Goal: Transaction & Acquisition: Purchase product/service

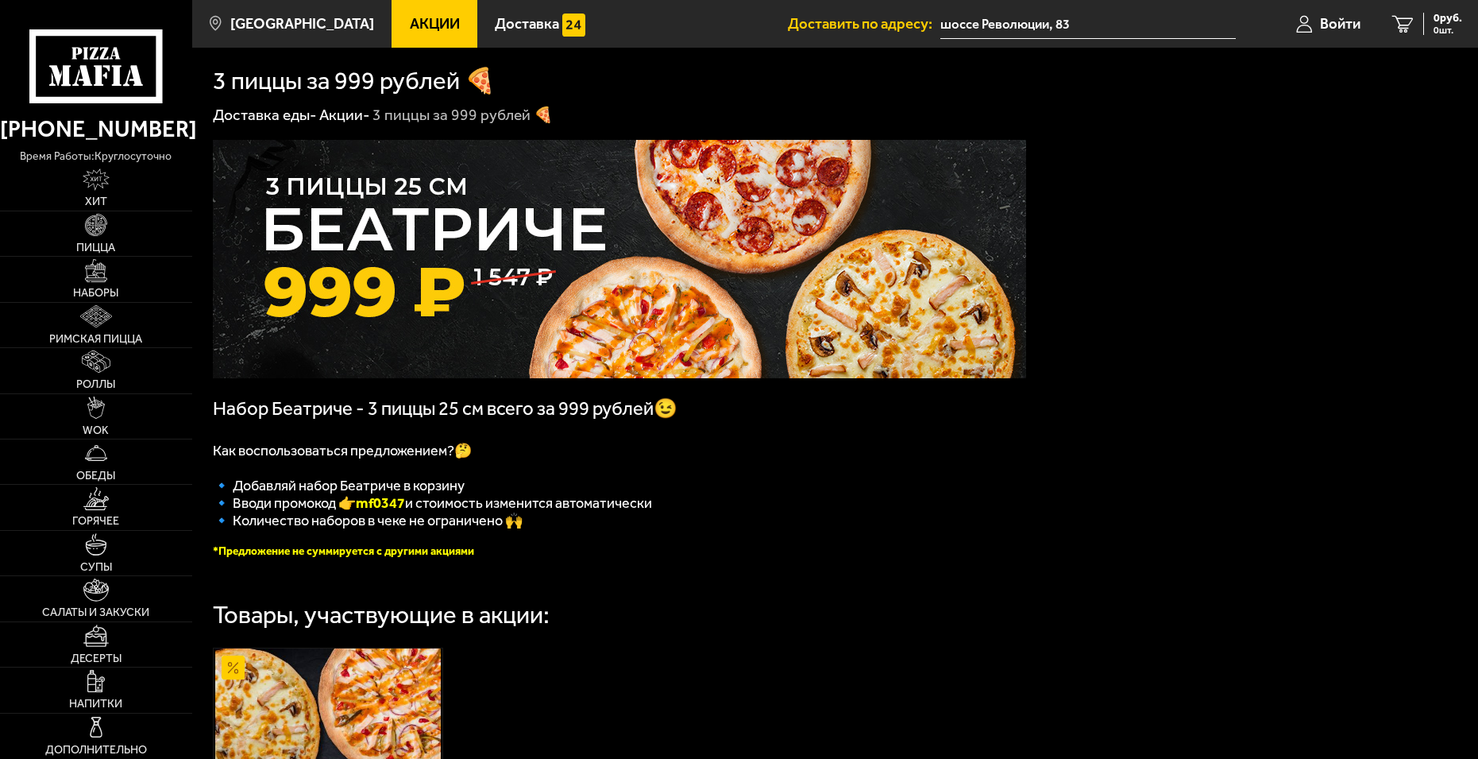
scroll to position [318, 0]
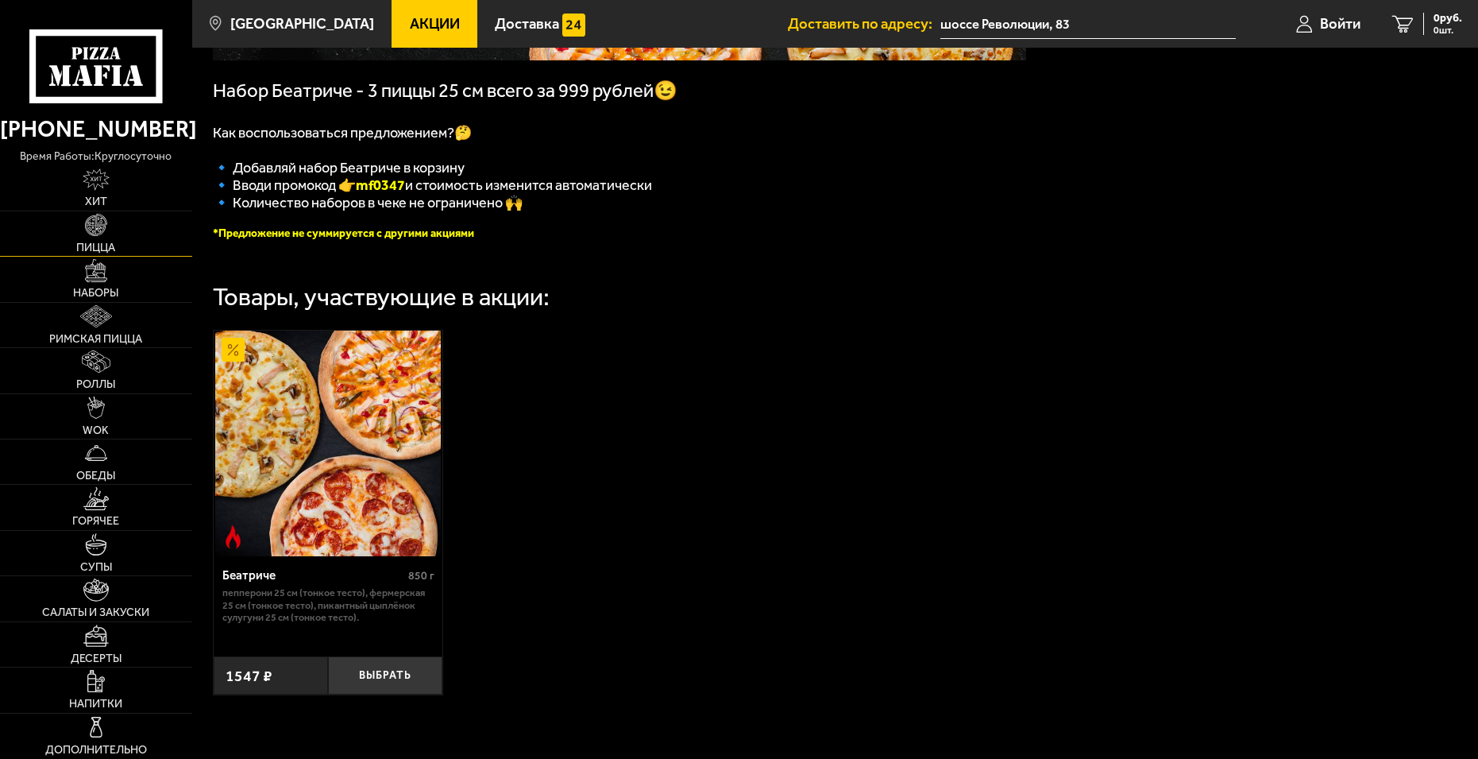
click at [113, 235] on link "Пицца" at bounding box center [96, 233] width 192 height 44
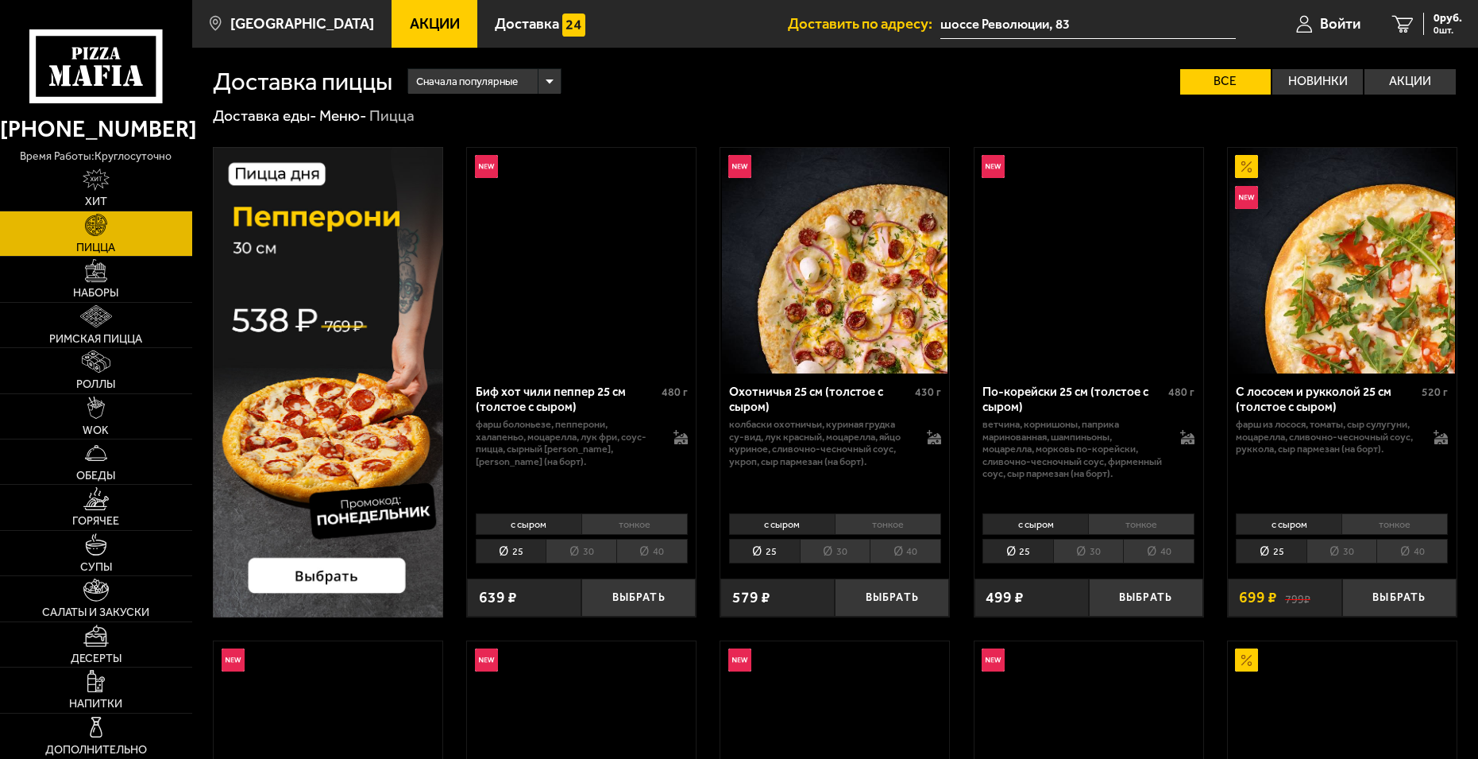
click at [901, 547] on li "40" at bounding box center [905, 551] width 71 height 25
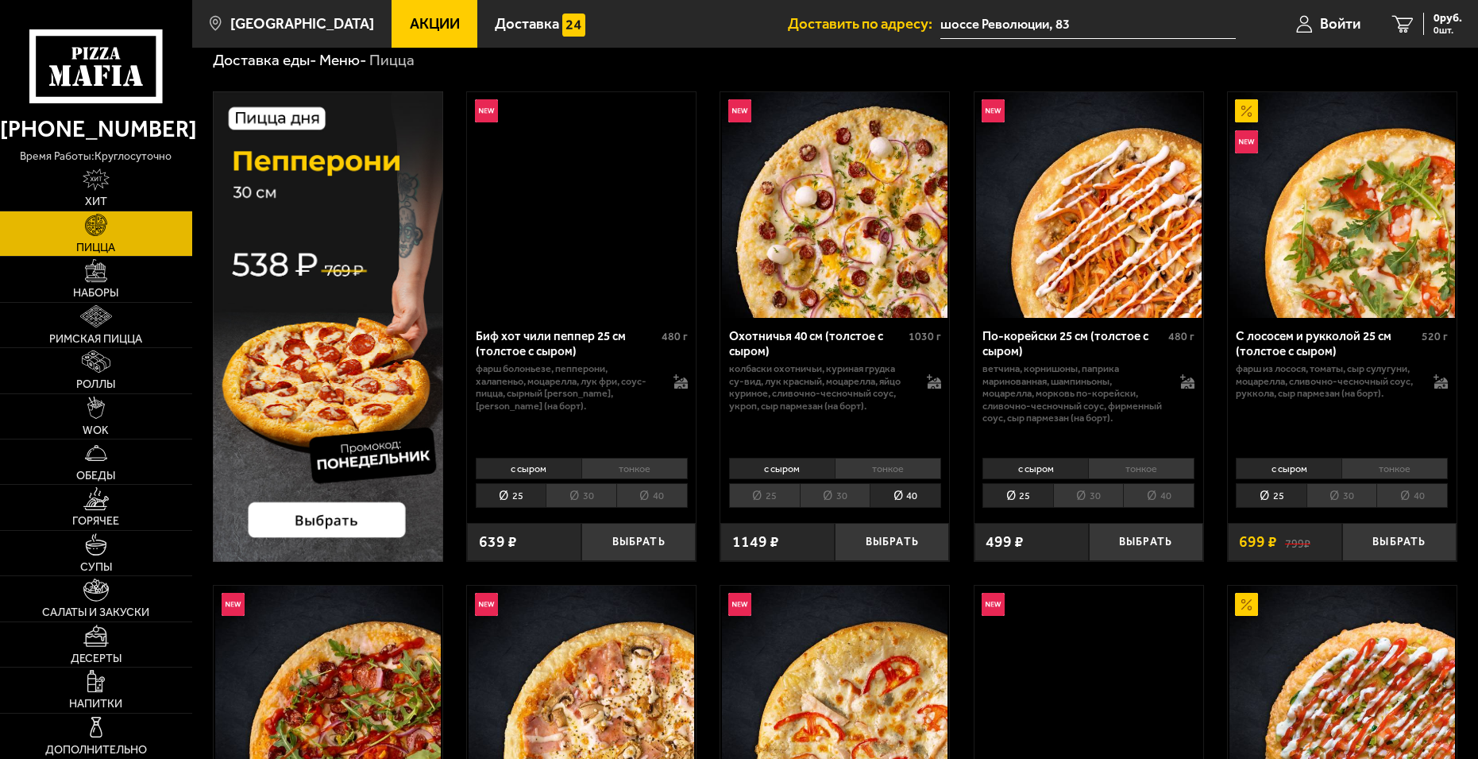
scroll to position [238, 0]
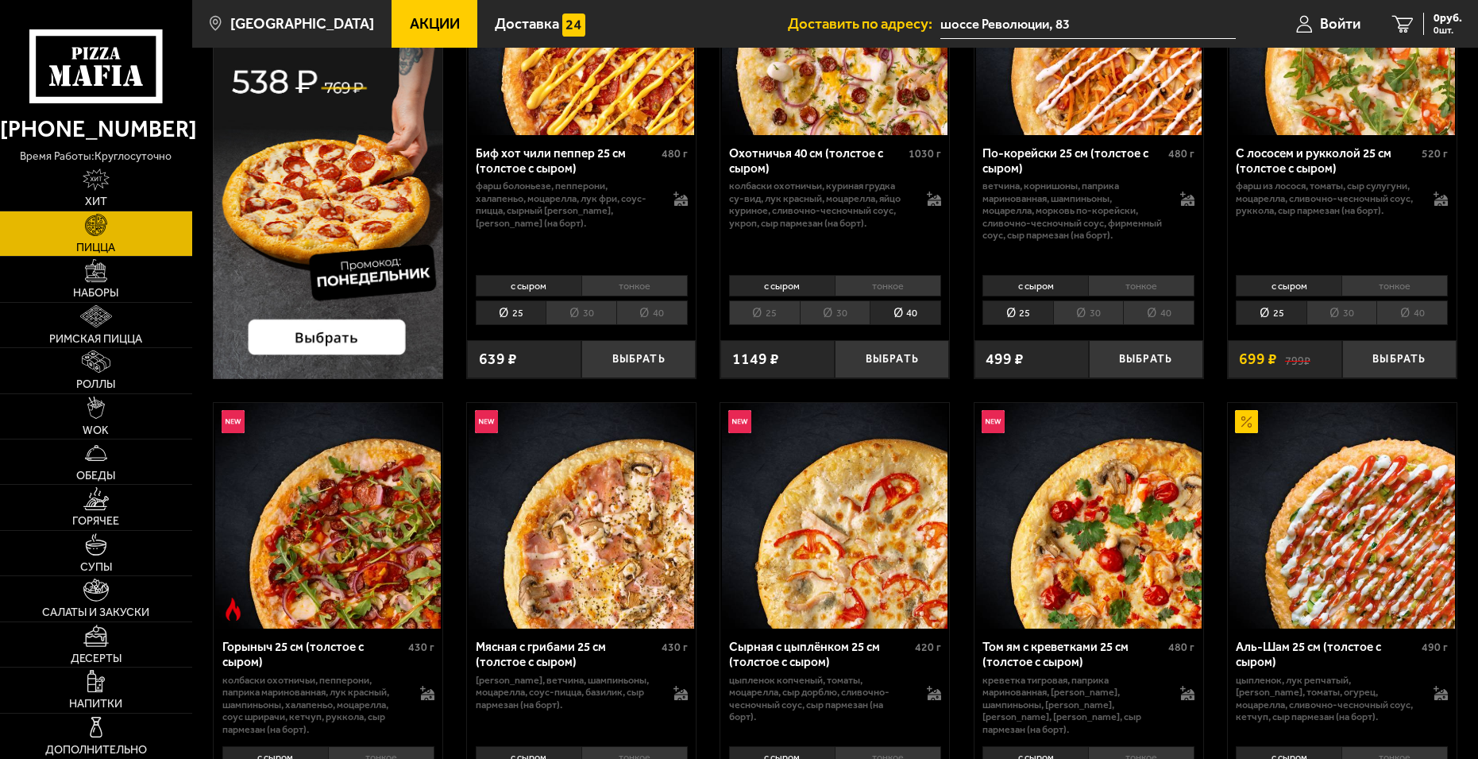
click at [658, 319] on li "40" at bounding box center [651, 312] width 71 height 25
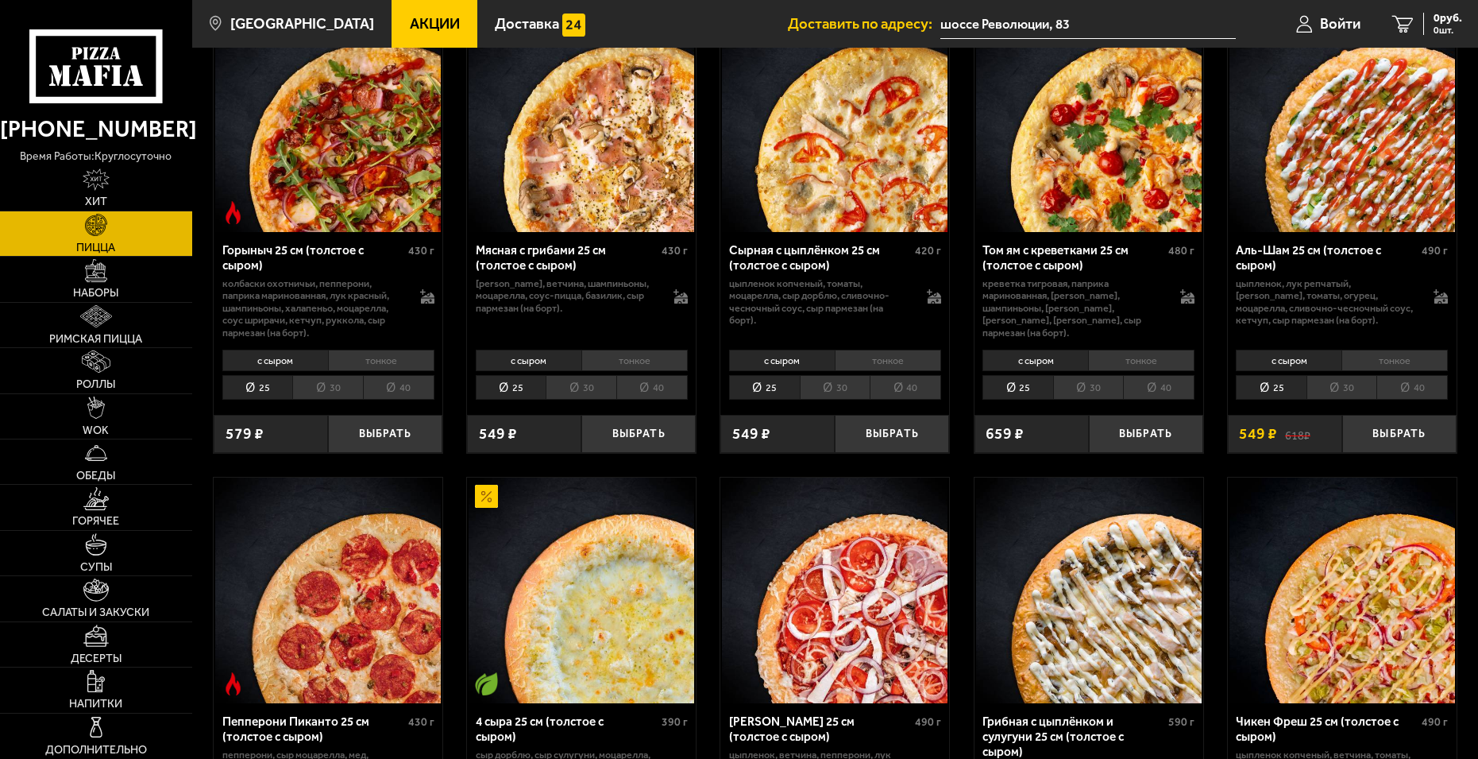
scroll to position [635, 0]
click at [1176, 387] on li "40" at bounding box center [1158, 386] width 71 height 25
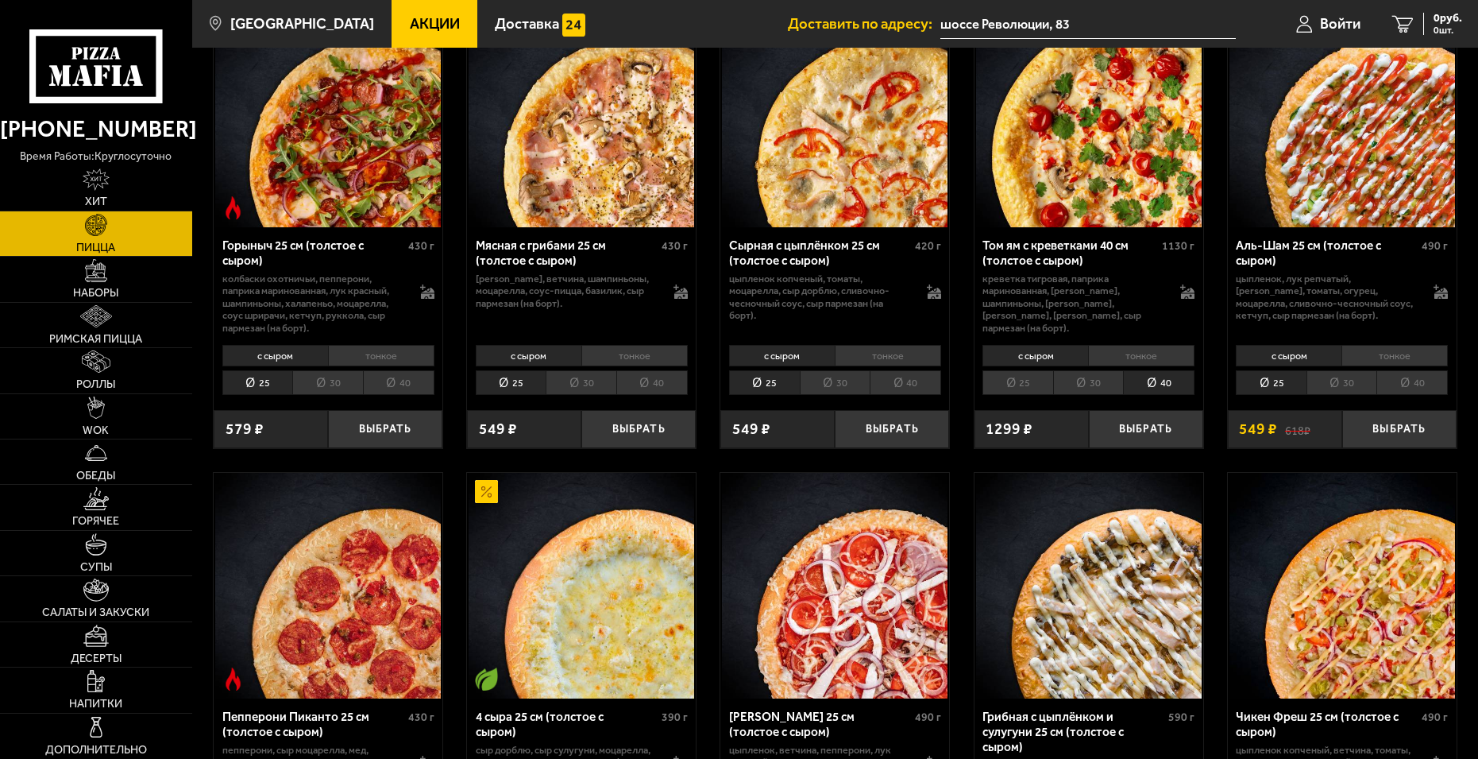
scroll to position [715, 0]
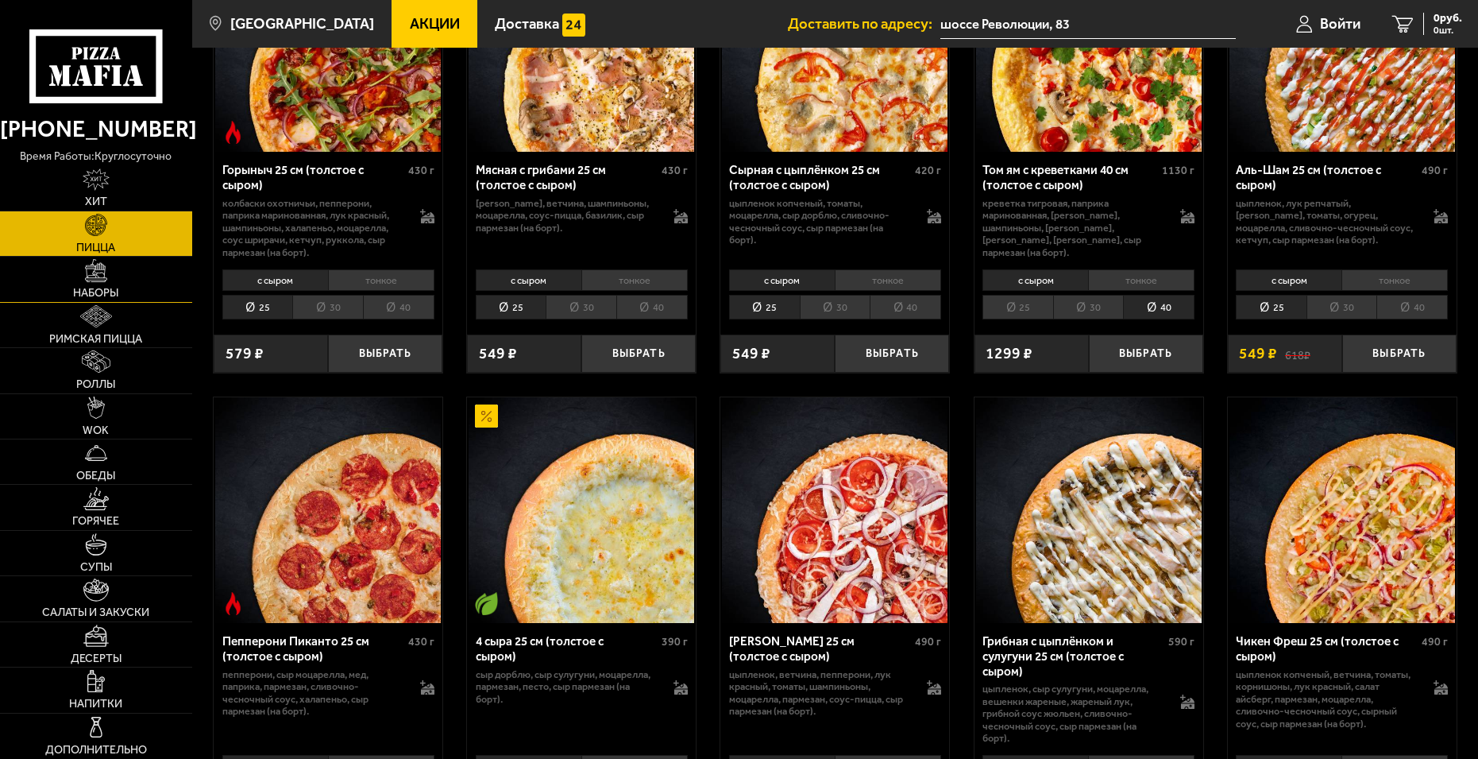
click at [102, 284] on link "Наборы" at bounding box center [96, 279] width 192 height 44
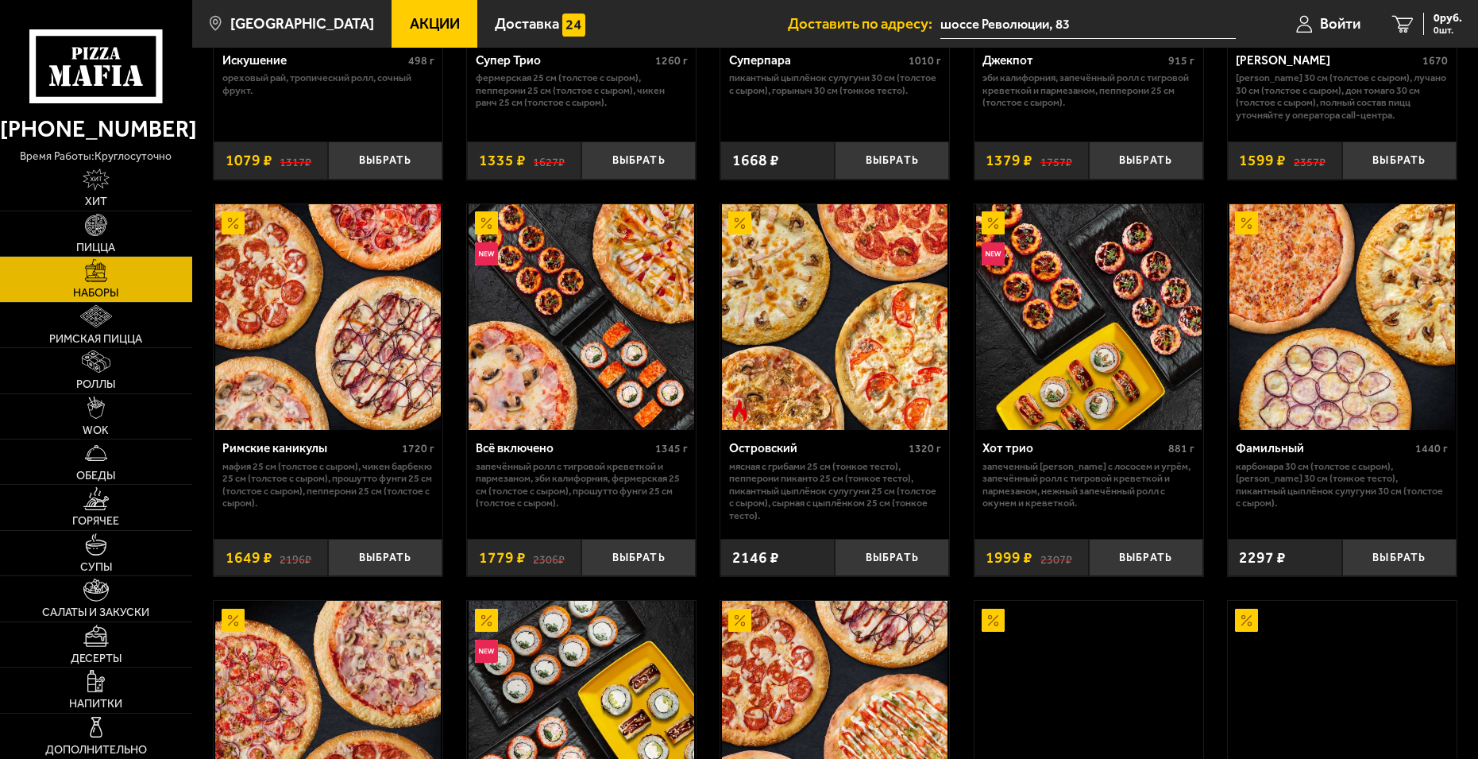
scroll to position [1112, 0]
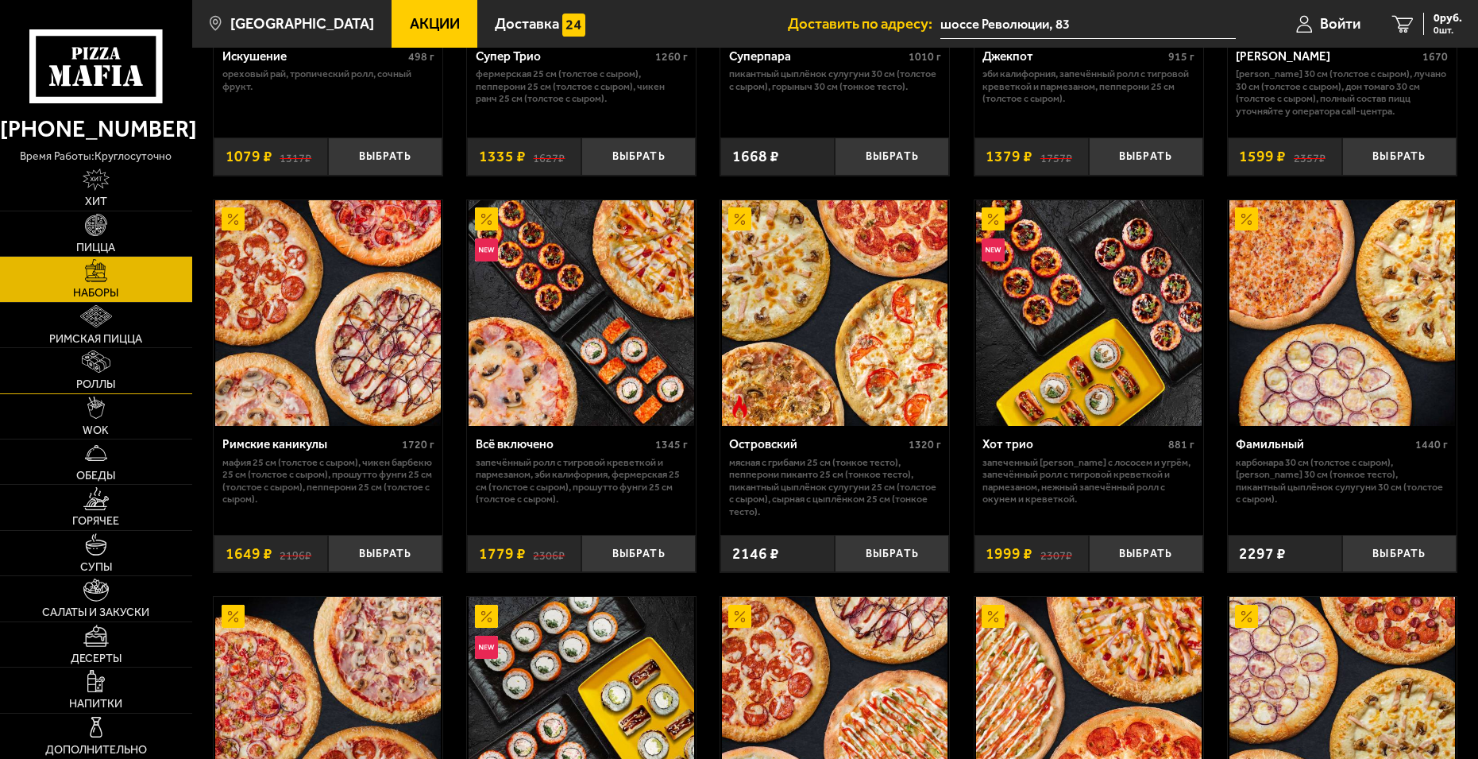
click at [93, 375] on link "Роллы" at bounding box center [96, 370] width 192 height 44
